Goal: Find specific page/section: Find specific page/section

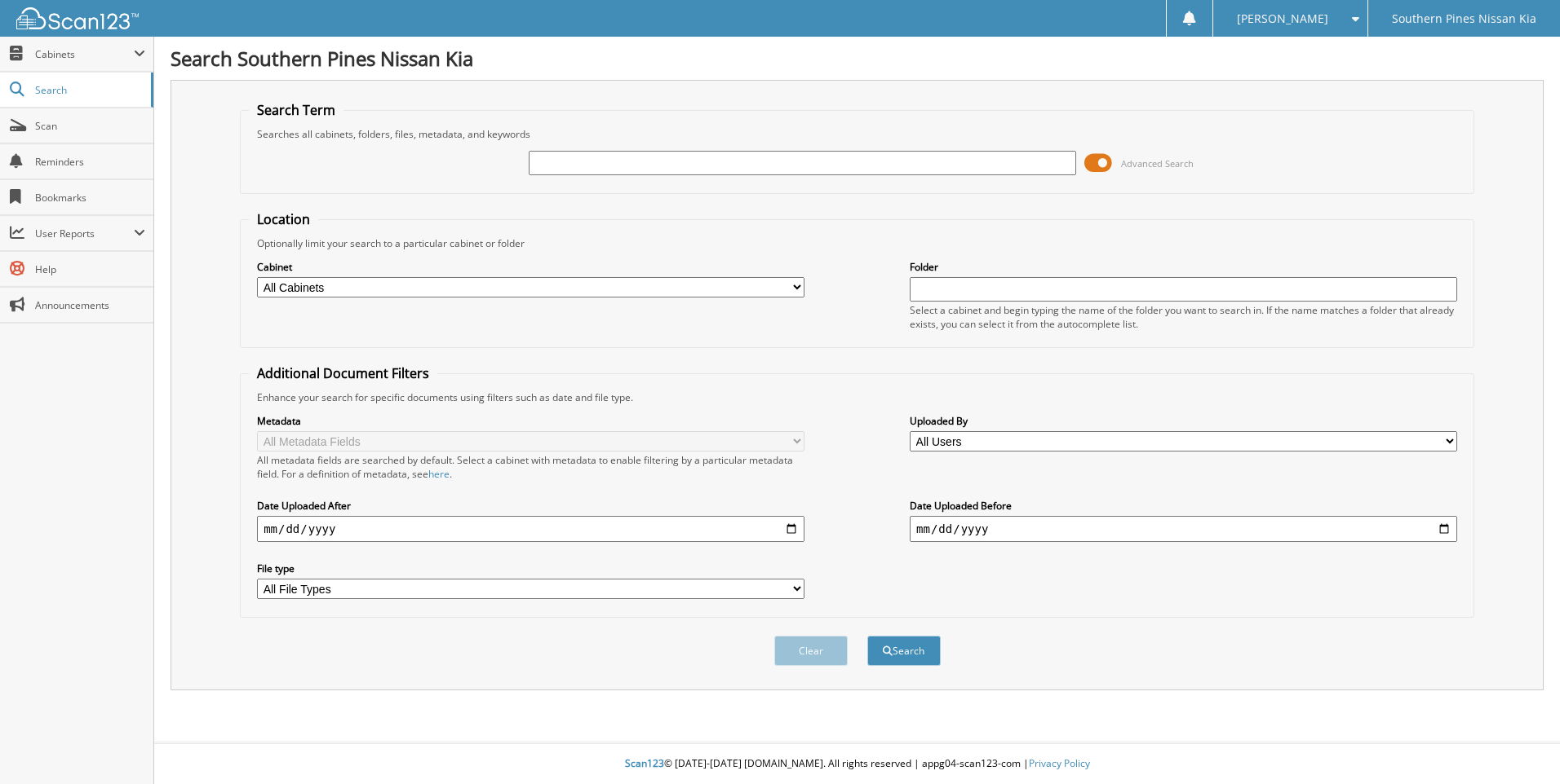
click at [566, 167] on input "text" at bounding box center [801, 163] width 547 height 24
type input "k4012"
click at [867, 635] on button "Search" at bounding box center [904, 651] width 73 height 30
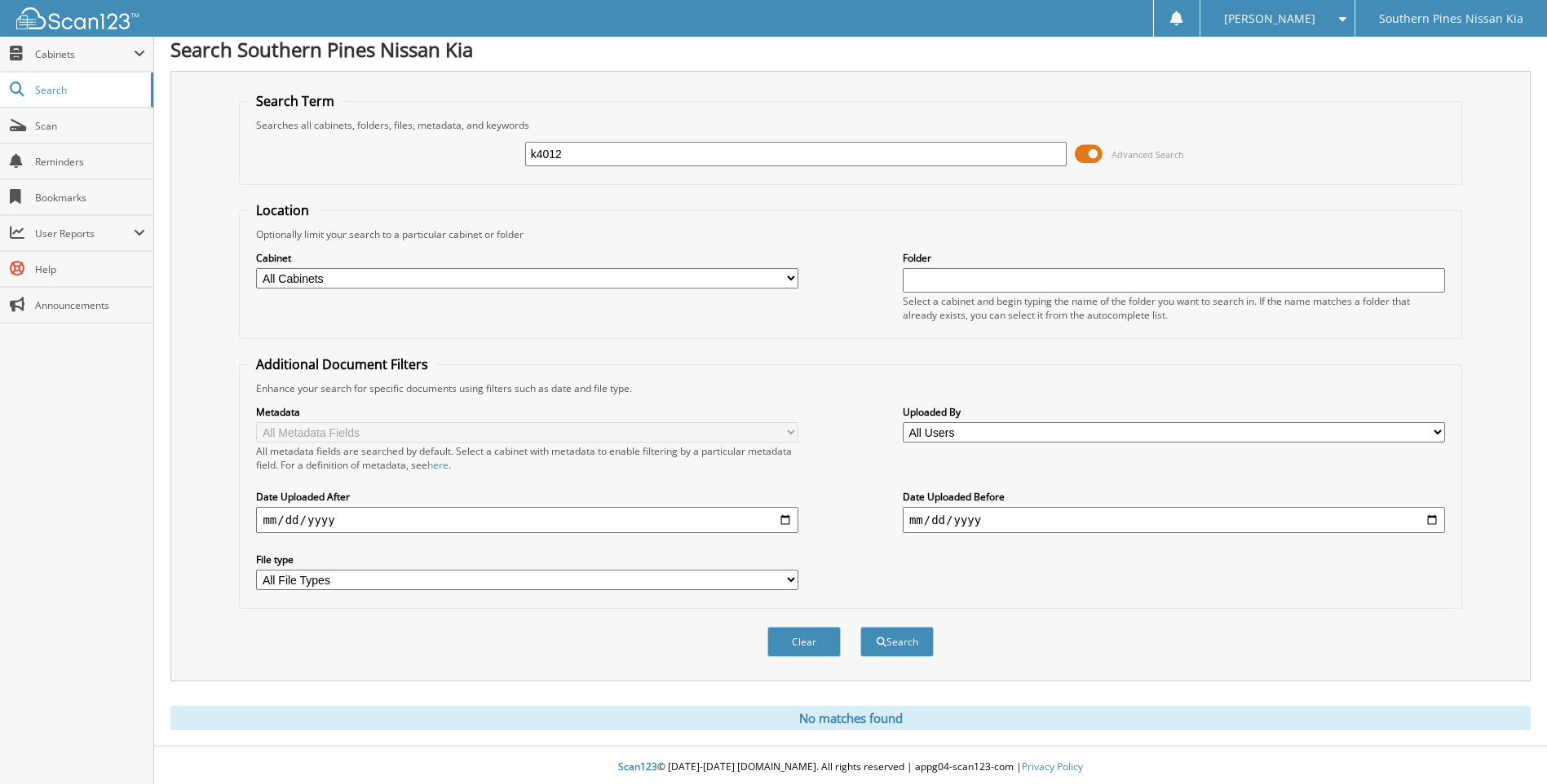
scroll to position [13, 0]
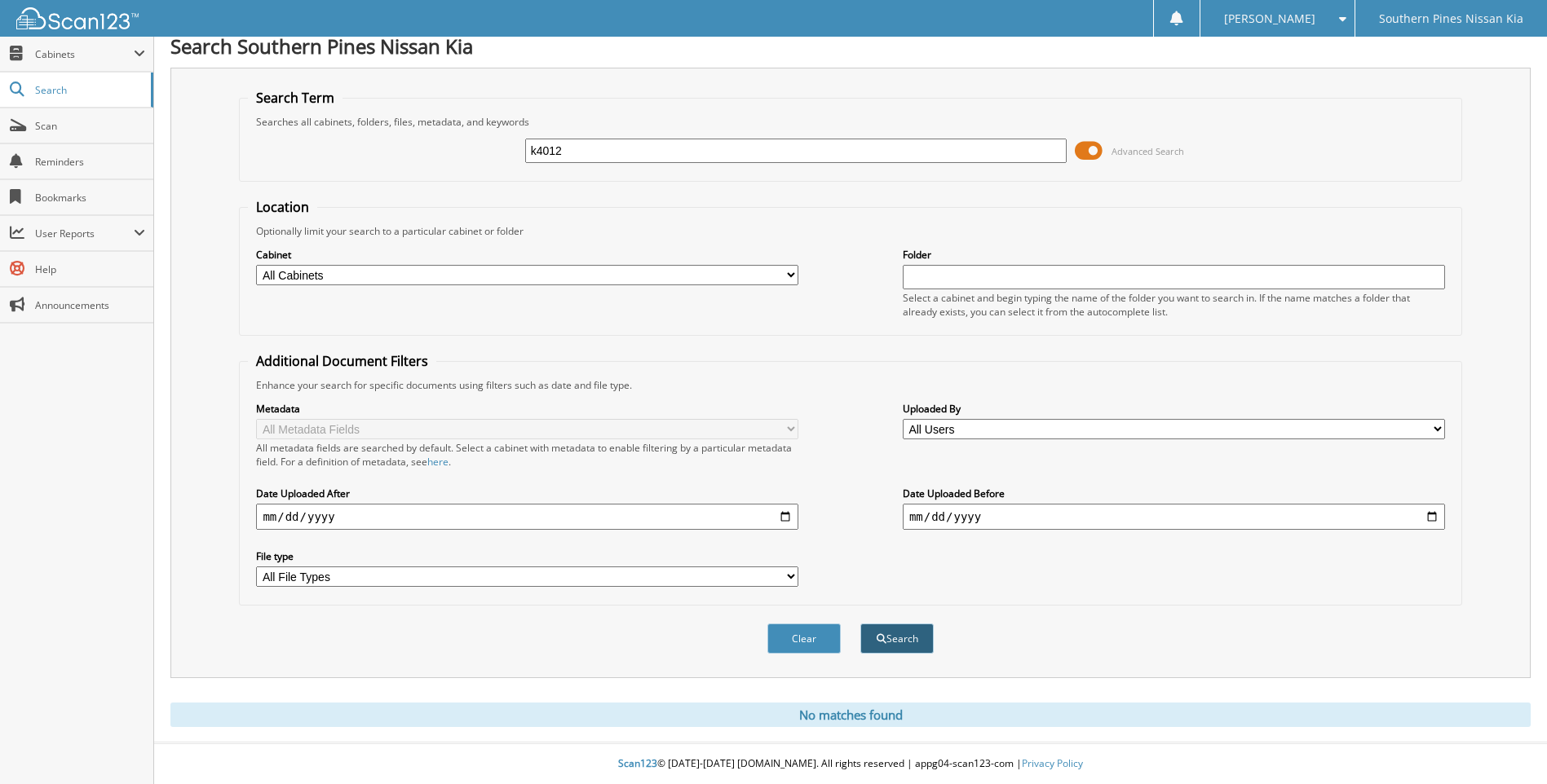
click at [902, 644] on button "Search" at bounding box center [897, 639] width 73 height 30
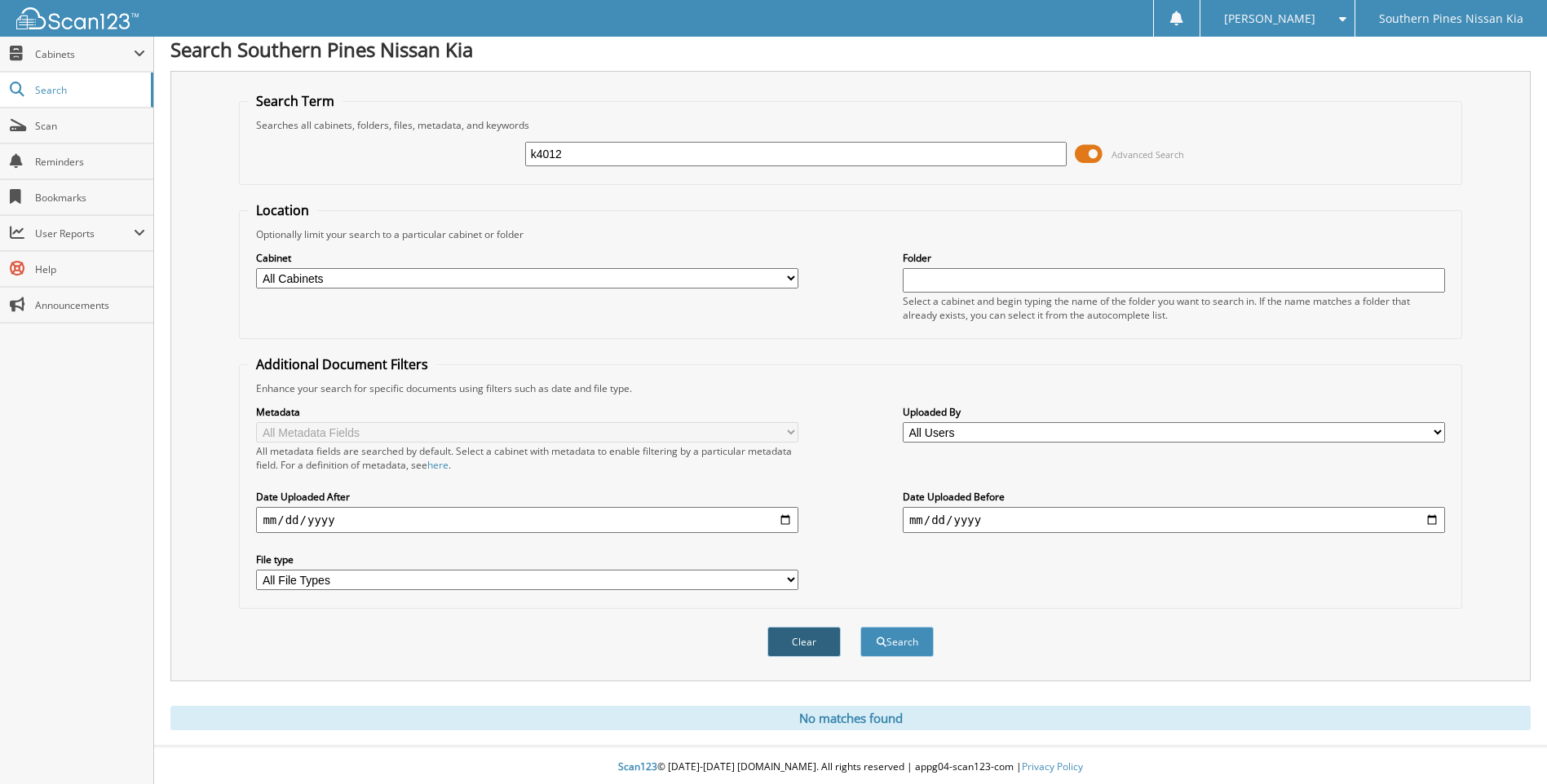
scroll to position [13, 0]
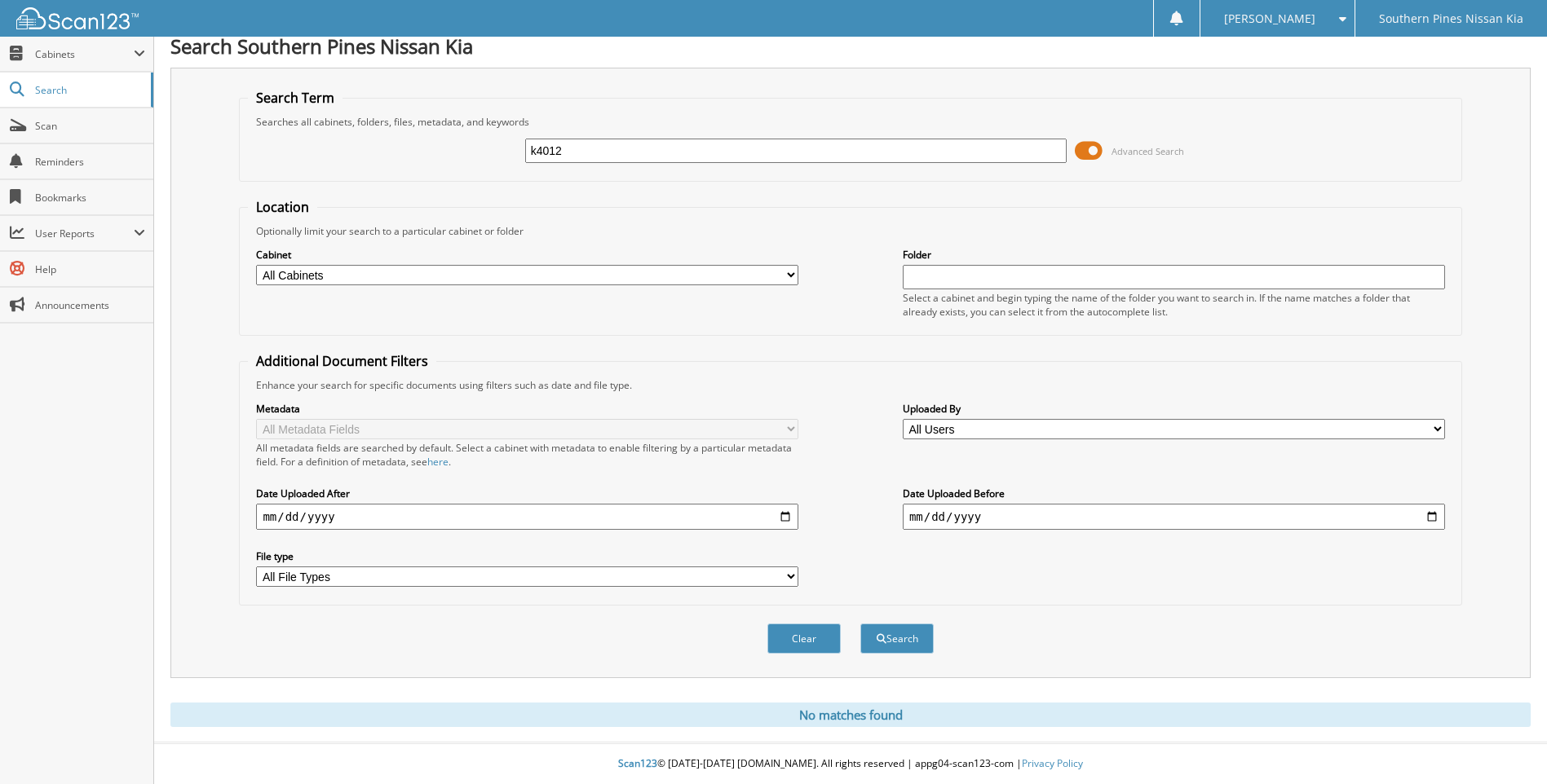
click at [596, 151] on input "k4012" at bounding box center [797, 150] width 543 height 24
type input "bowser"
click at [893, 618] on div "Clear Search" at bounding box center [850, 639] width 1222 height 66
click at [917, 651] on button "Search" at bounding box center [897, 639] width 73 height 30
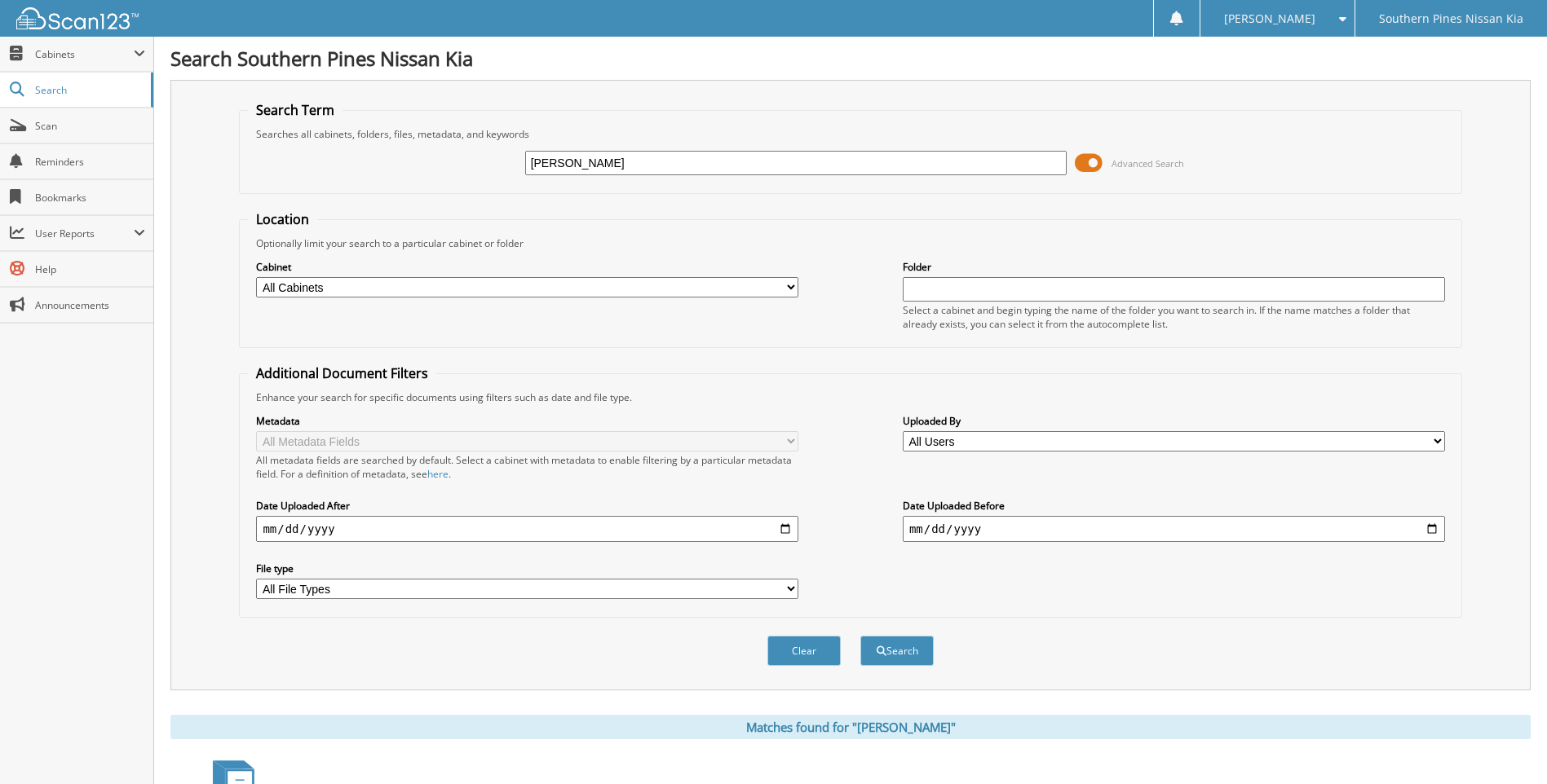
click at [566, 164] on input "[PERSON_NAME]" at bounding box center [797, 163] width 543 height 24
click at [569, 163] on input "[PERSON_NAME]" at bounding box center [797, 163] width 543 height 24
type input "b"
type input "[PERSON_NAME]"
click at [905, 644] on button "Search" at bounding box center [897, 651] width 73 height 30
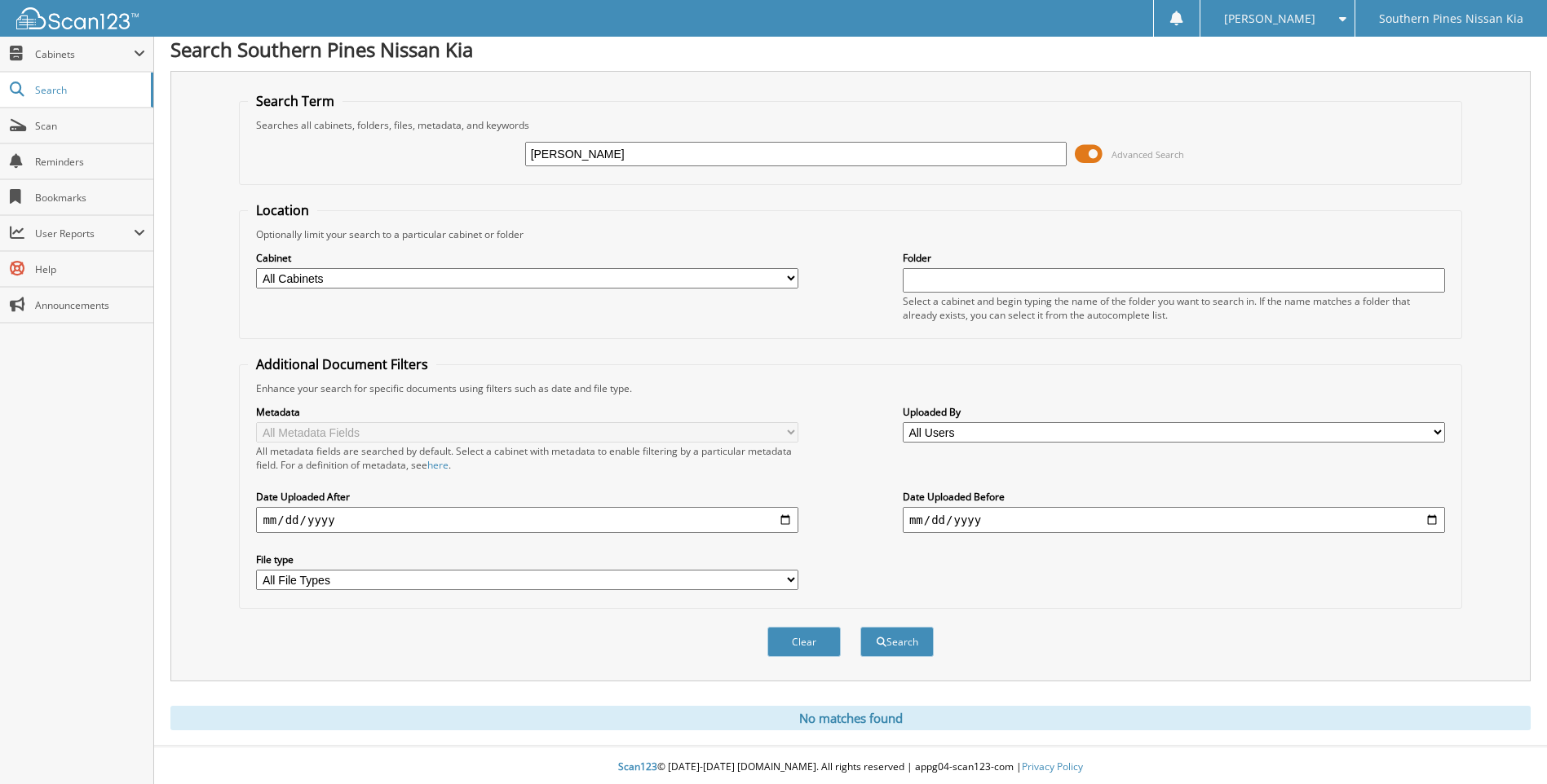
scroll to position [13, 0]
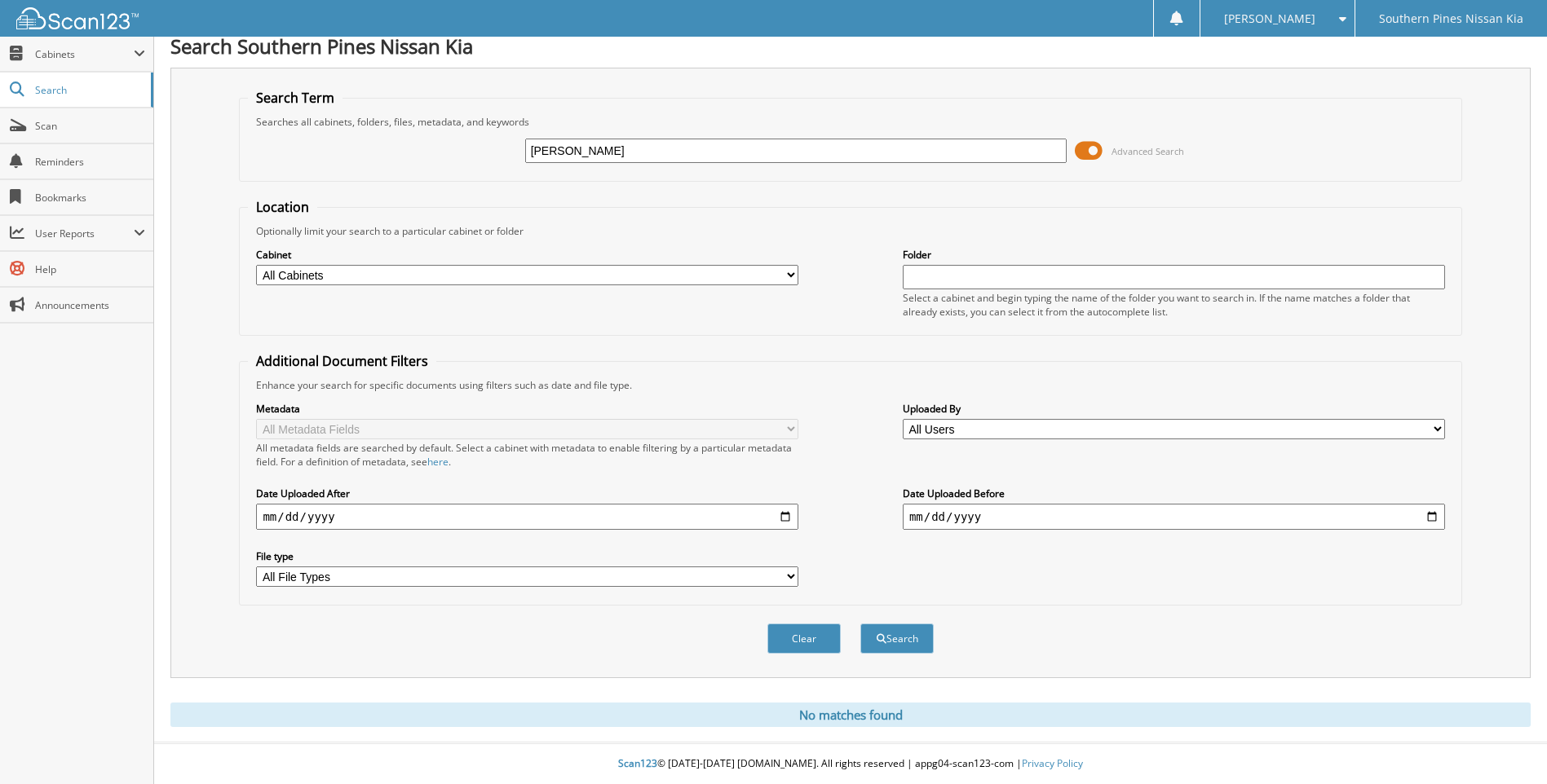
click at [641, 276] on select "All Cabinets CAR DEALS DMV PARTS SERVICE RO Needs Filing" at bounding box center [527, 275] width 543 height 21
select select "27976"
click at [256, 265] on select "All Cabinets CAR DEALS DMV PARTS SERVICE RO Needs Filing" at bounding box center [527, 275] width 543 height 21
click at [908, 648] on button "Search" at bounding box center [897, 639] width 73 height 30
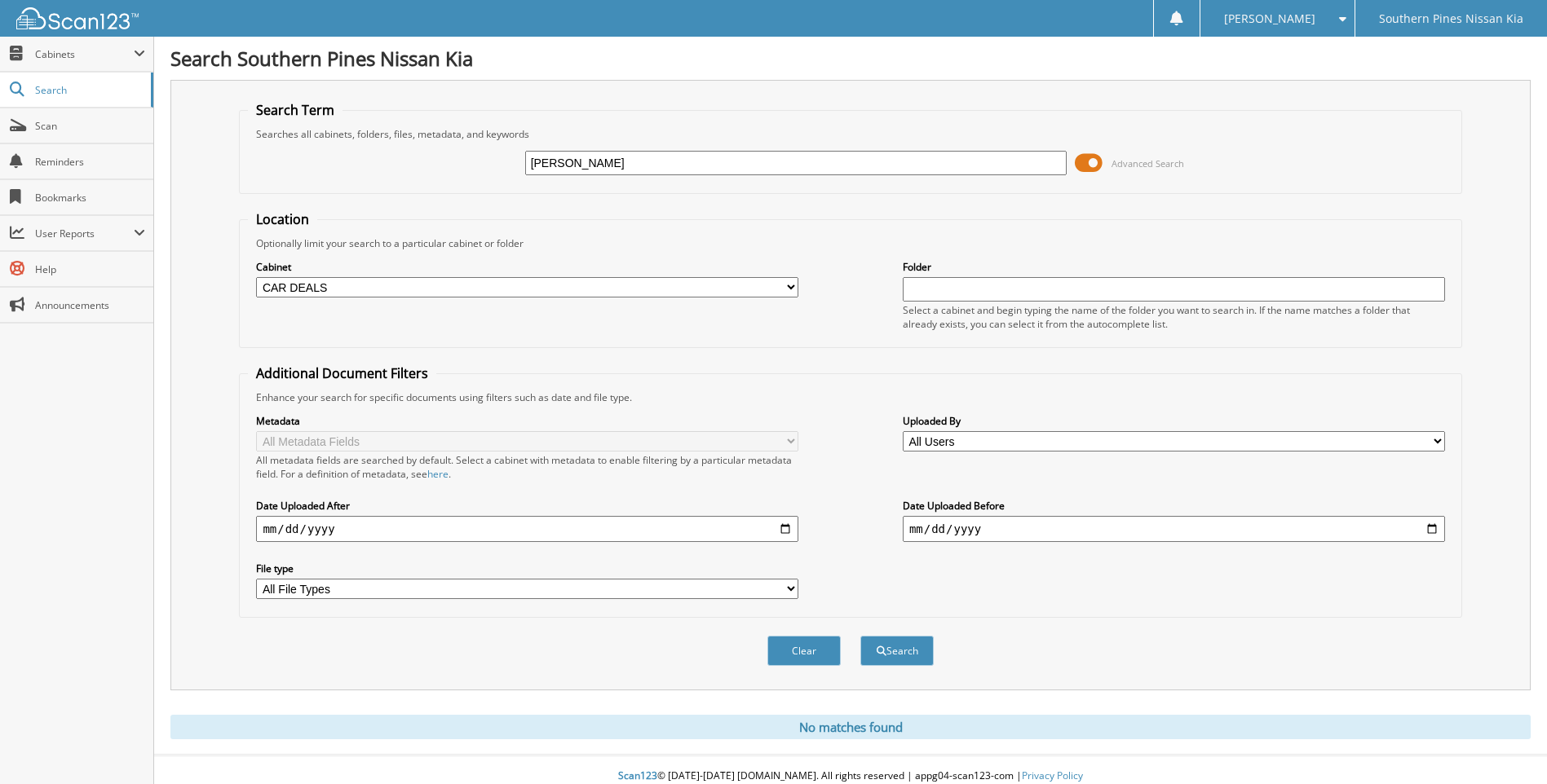
click at [365, 278] on select "All Cabinets CAR DEALS DMV PARTS SERVICE RO Needs Filing" at bounding box center [527, 287] width 543 height 21
select select "28007"
click at [256, 277] on select "All Cabinets CAR DEALS DMV PARTS SERVICE RO Needs Filing" at bounding box center [527, 287] width 543 height 21
click at [890, 655] on button "Search" at bounding box center [897, 651] width 73 height 30
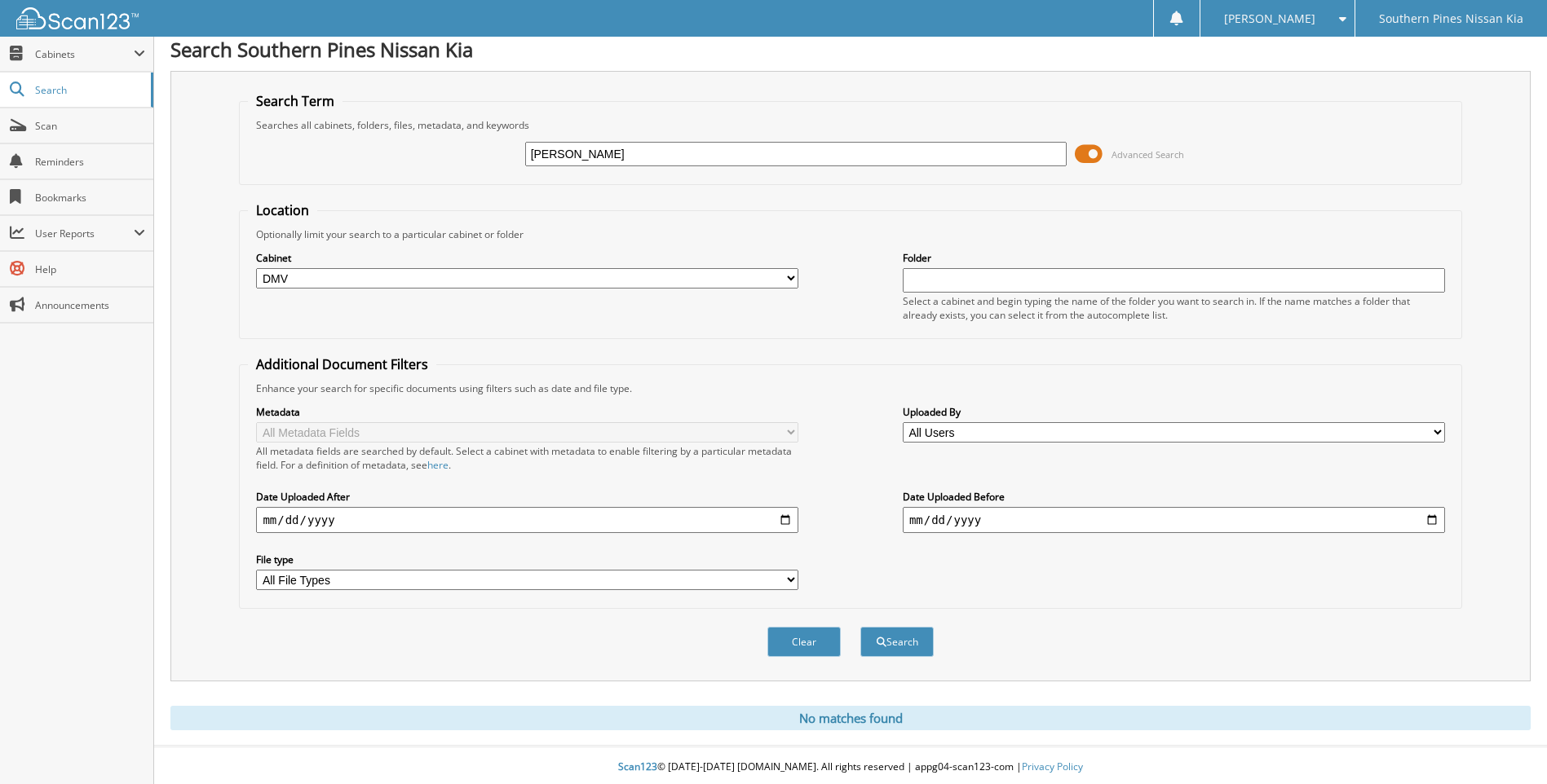
scroll to position [13, 0]
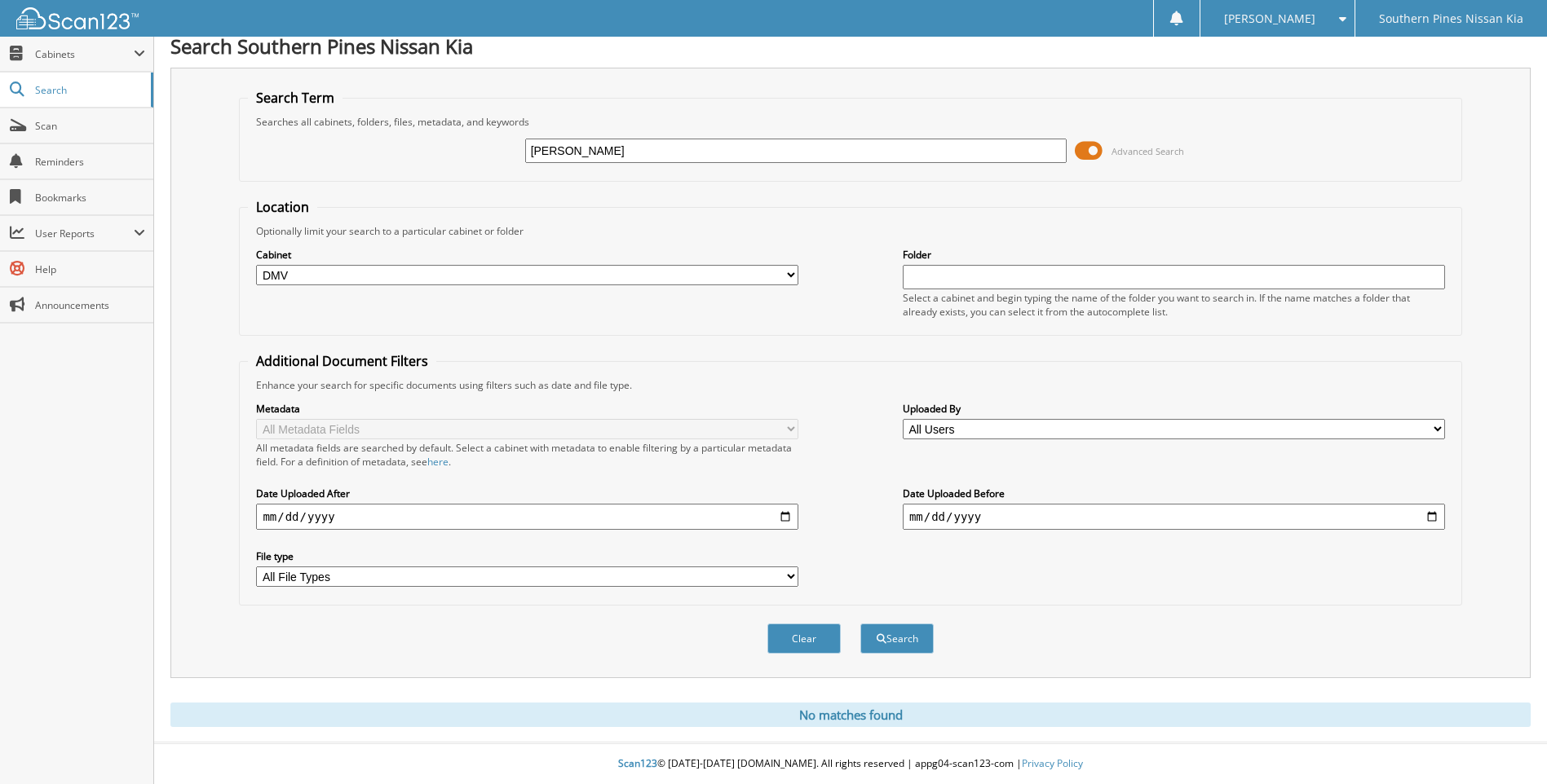
click at [634, 146] on input "BECKY BOWSER" at bounding box center [797, 150] width 543 height 24
click at [634, 146] on input "[PERSON_NAME]" at bounding box center [797, 150] width 543 height 24
type input "B"
type input "k4012"
click at [901, 632] on button "Search" at bounding box center [897, 639] width 73 height 30
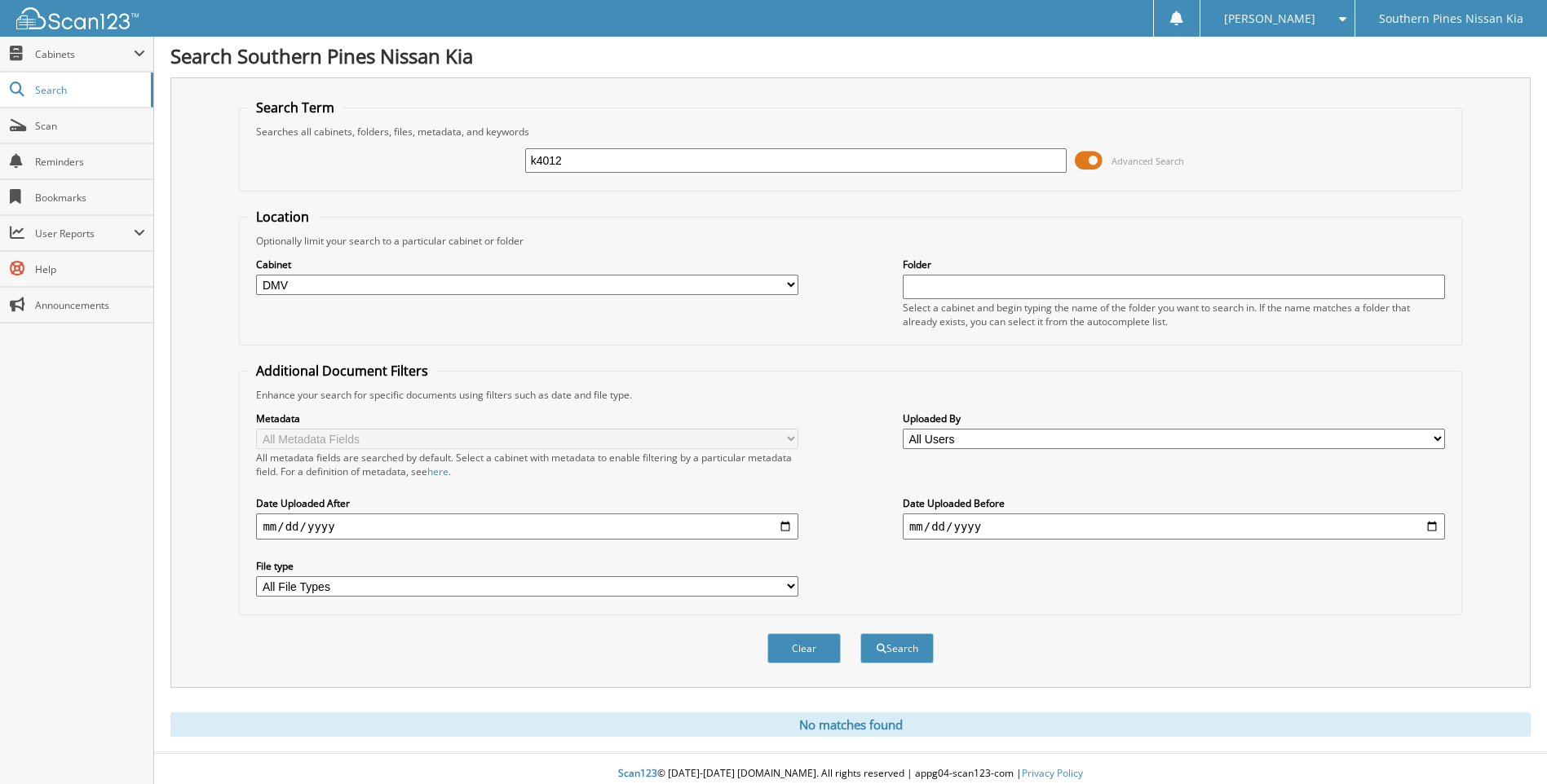
scroll to position [13, 0]
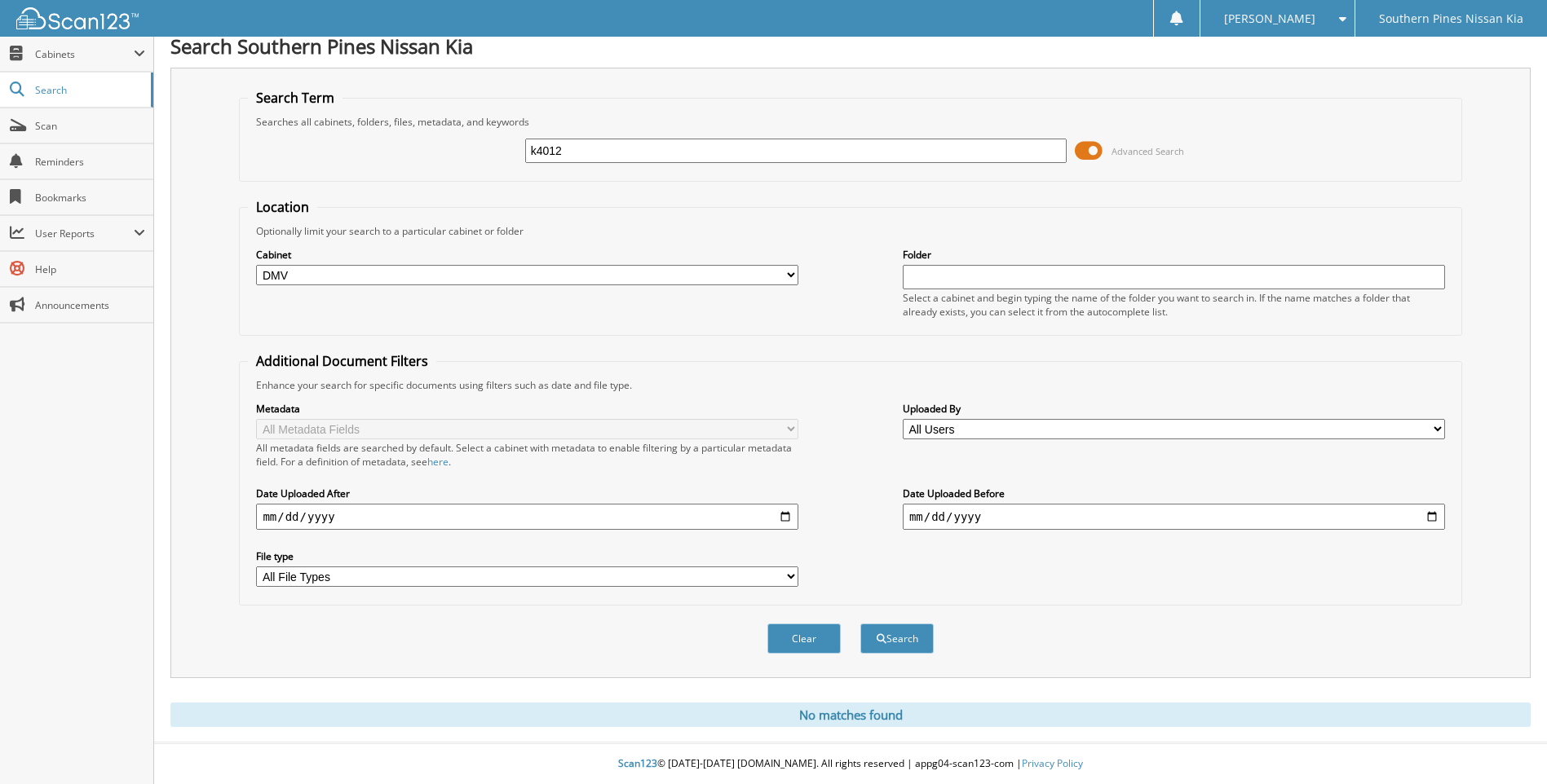
click at [490, 279] on select "All Cabinets CAR DEALS DMV PARTS SERVICE RO Needs Filing" at bounding box center [527, 275] width 543 height 21
select select
click at [256, 265] on select "All Cabinets CAR DEALS DMV PARTS SERVICE RO Needs Filing" at bounding box center [527, 275] width 543 height 21
click at [897, 630] on button "Search" at bounding box center [897, 639] width 73 height 30
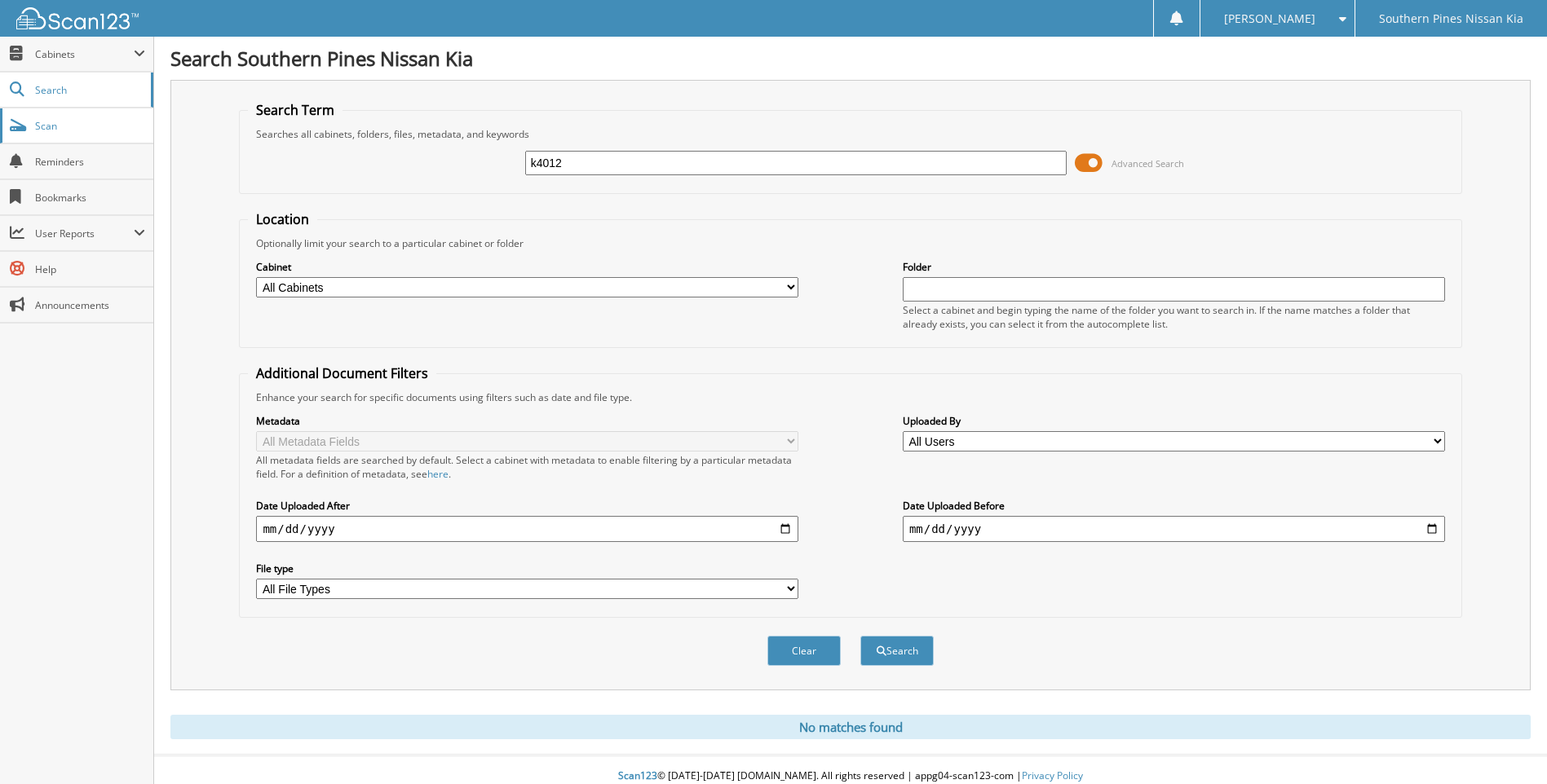
click at [51, 132] on span "Scan" at bounding box center [90, 125] width 110 height 13
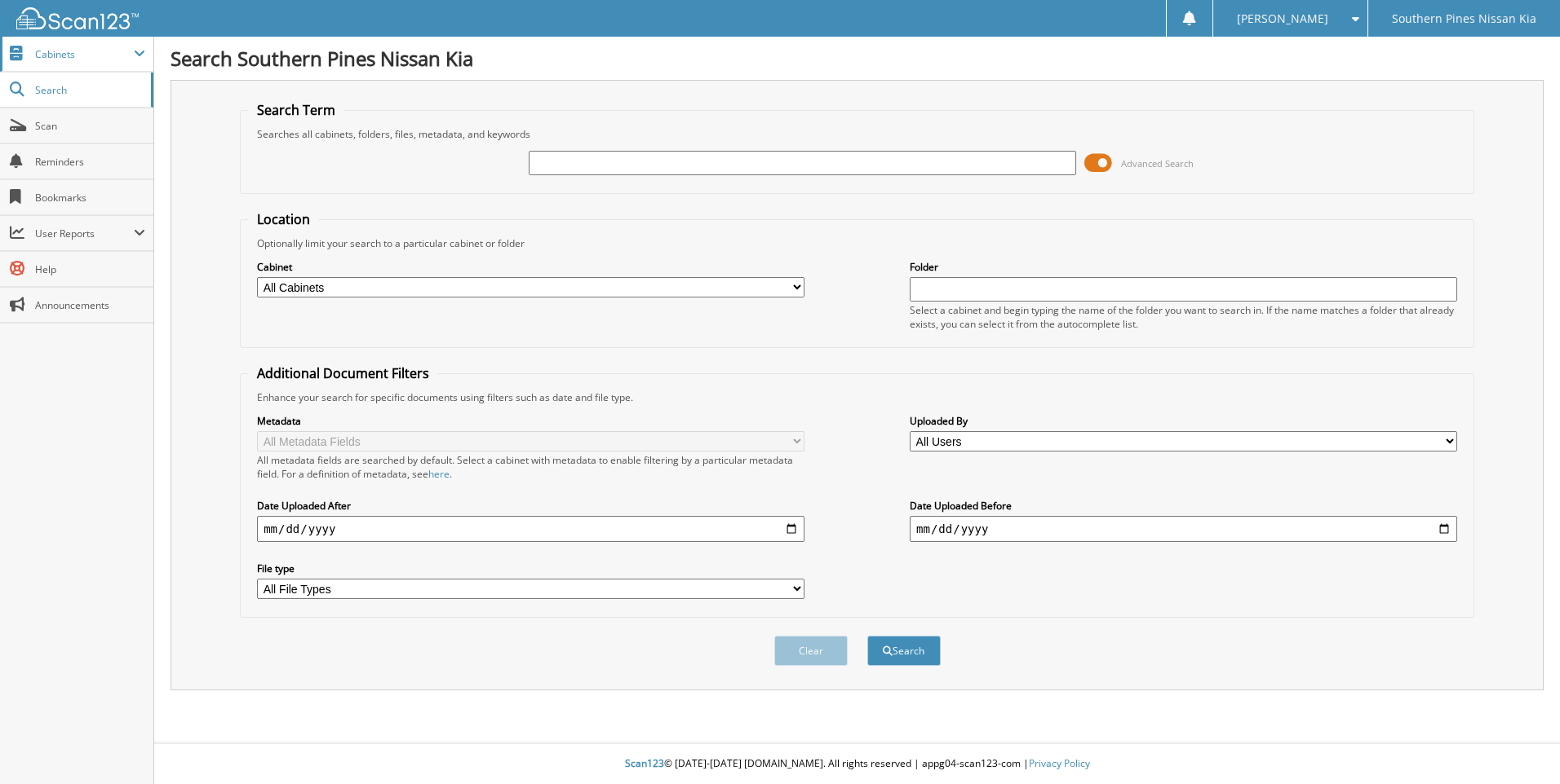
click at [55, 65] on span "Cabinets" at bounding box center [76, 54] width 153 height 35
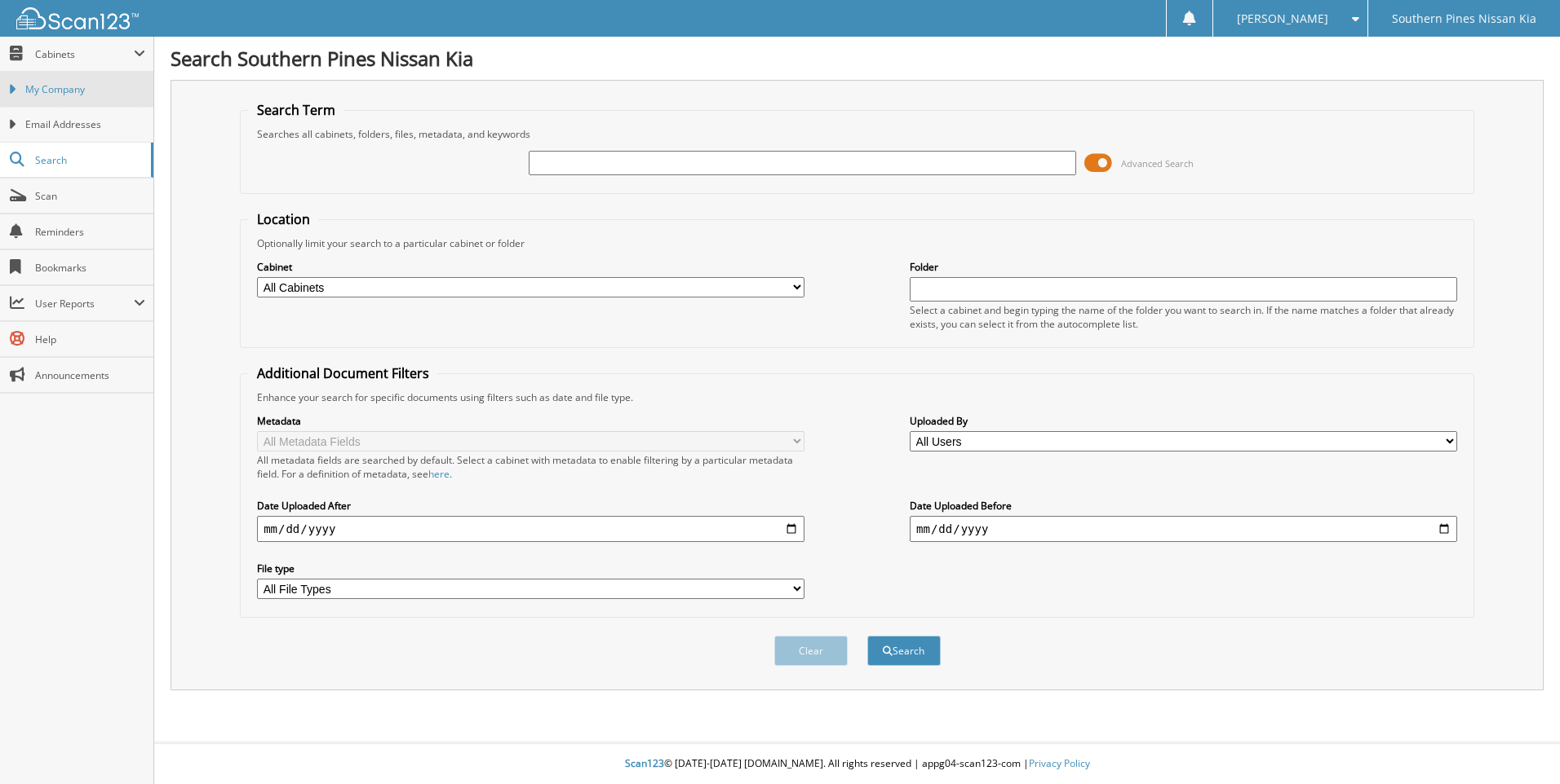
click at [91, 89] on span "My Company" at bounding box center [85, 89] width 120 height 14
